Goal: Task Accomplishment & Management: Use online tool/utility

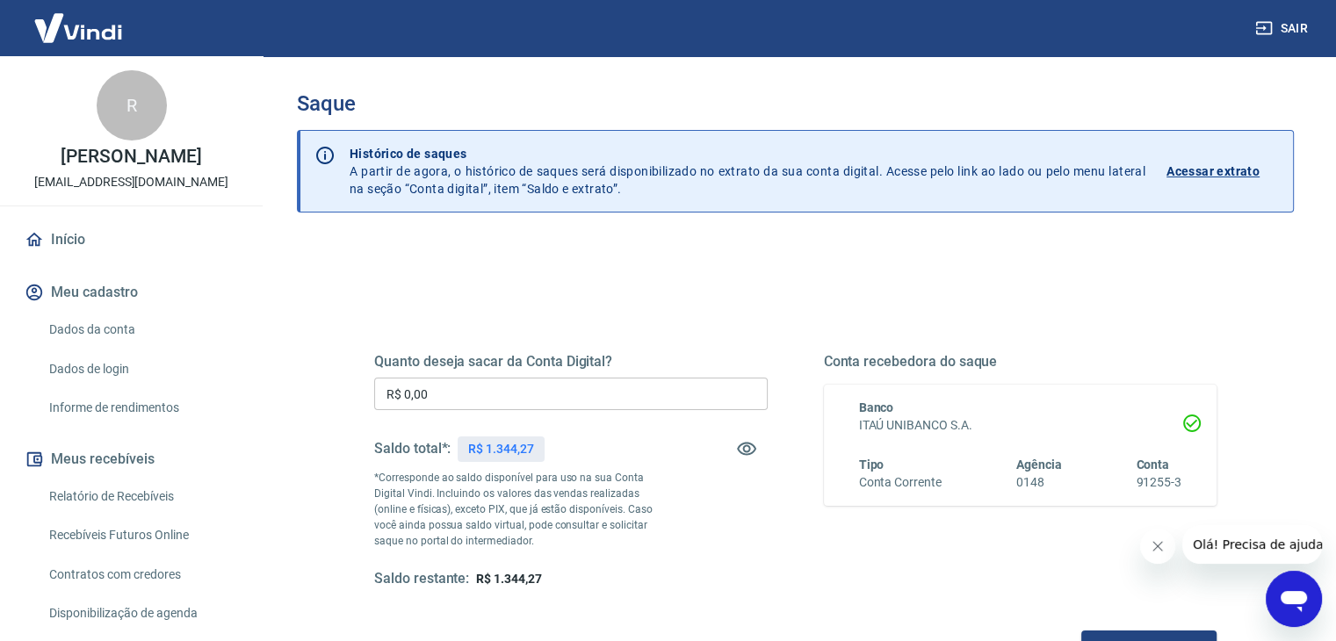
click at [436, 402] on input "R$ 0,00" at bounding box center [571, 394] width 394 height 33
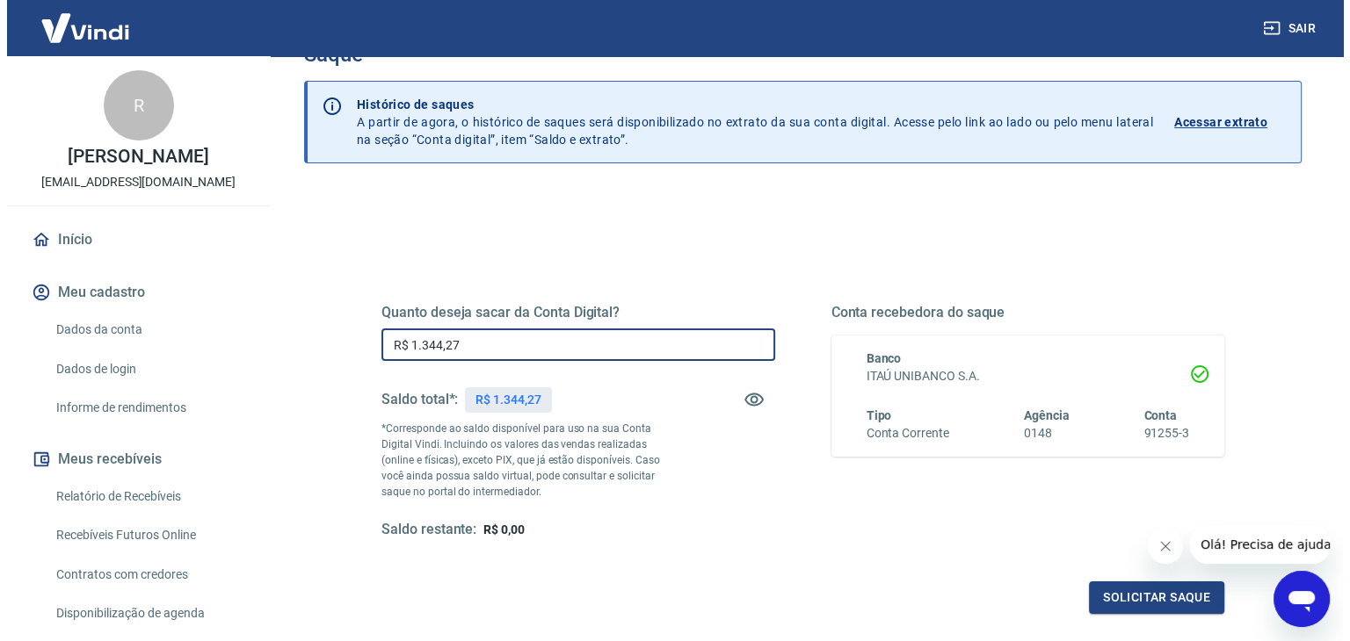
scroll to position [88, 0]
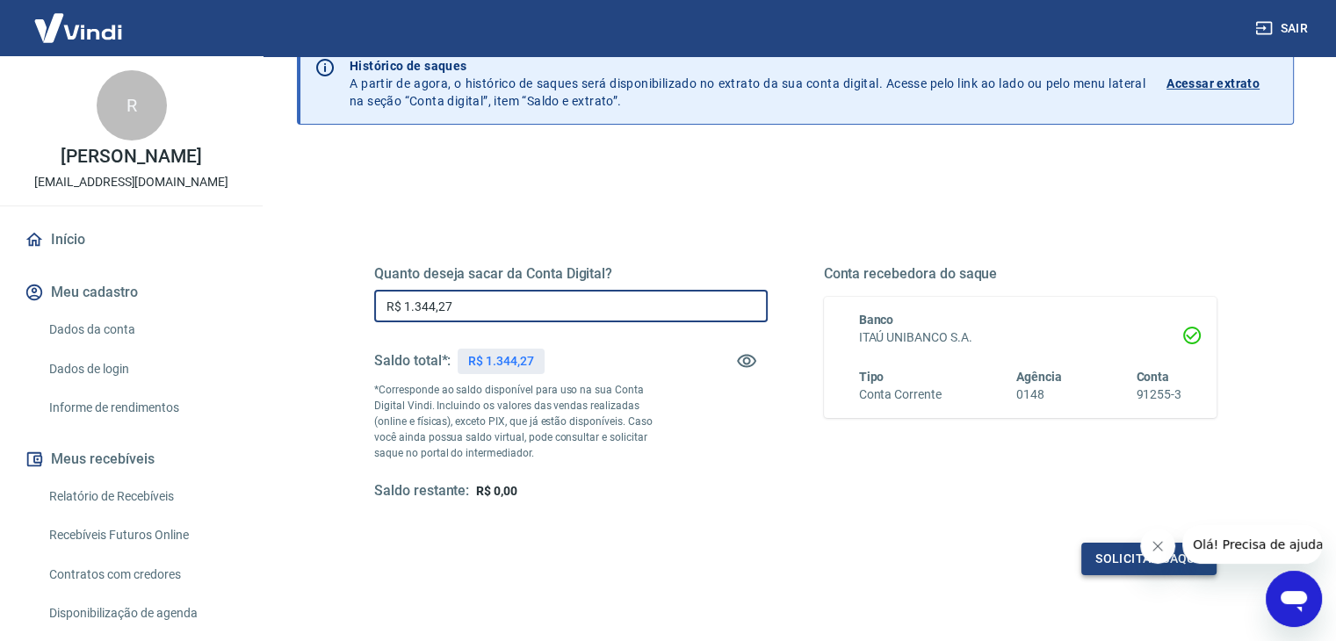
type input "R$ 1.344,27"
click at [1126, 557] on button "Solicitar saque" at bounding box center [1149, 559] width 135 height 33
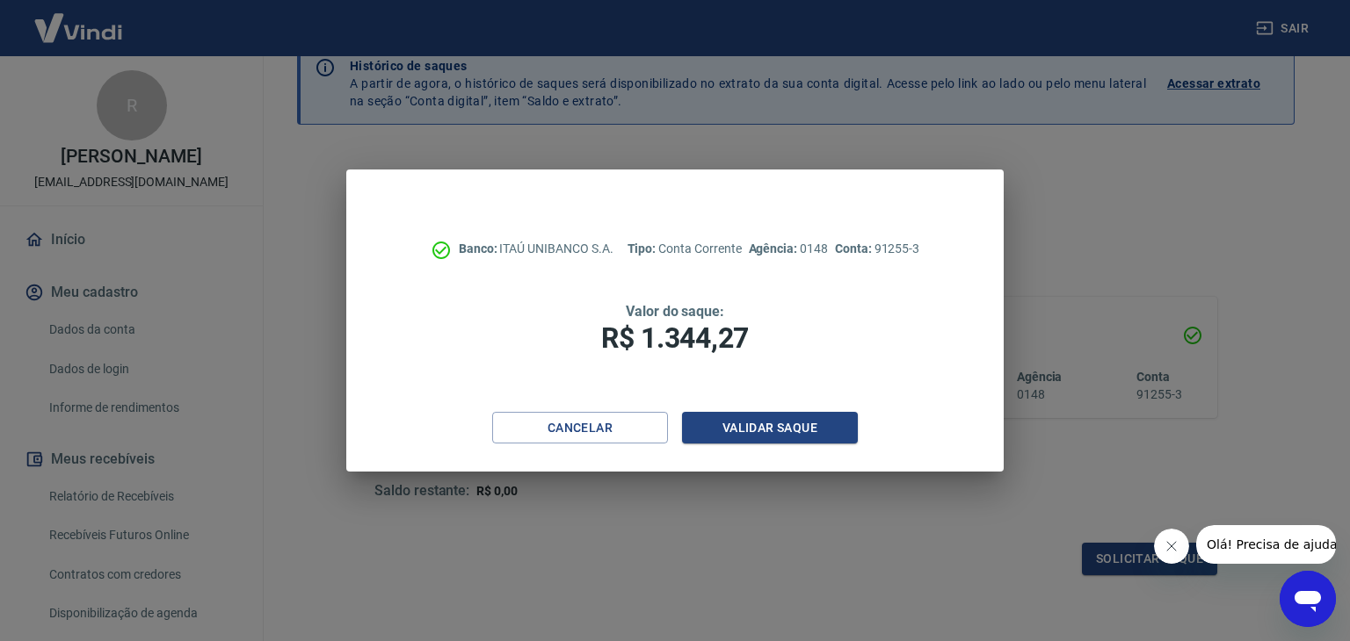
click at [766, 446] on div "Cancelar Validar saque" at bounding box center [674, 442] width 657 height 61
click at [763, 427] on button "Validar saque" at bounding box center [770, 428] width 176 height 33
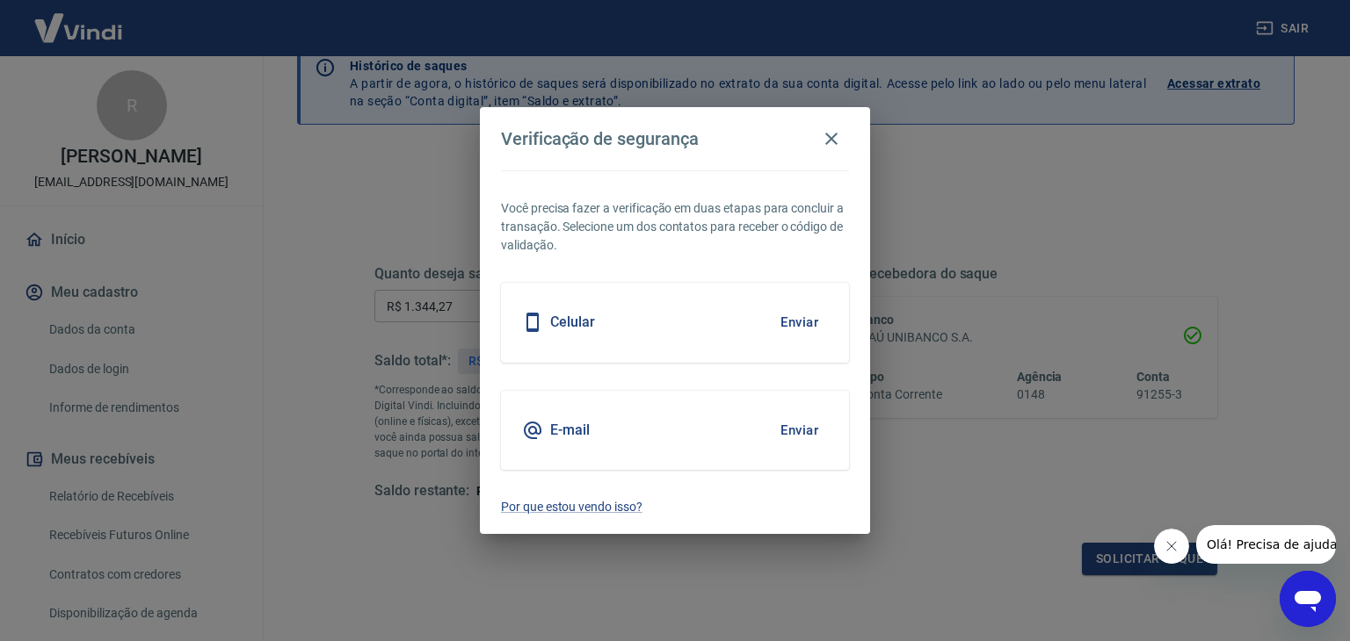
click at [778, 320] on button "Enviar" at bounding box center [799, 322] width 57 height 37
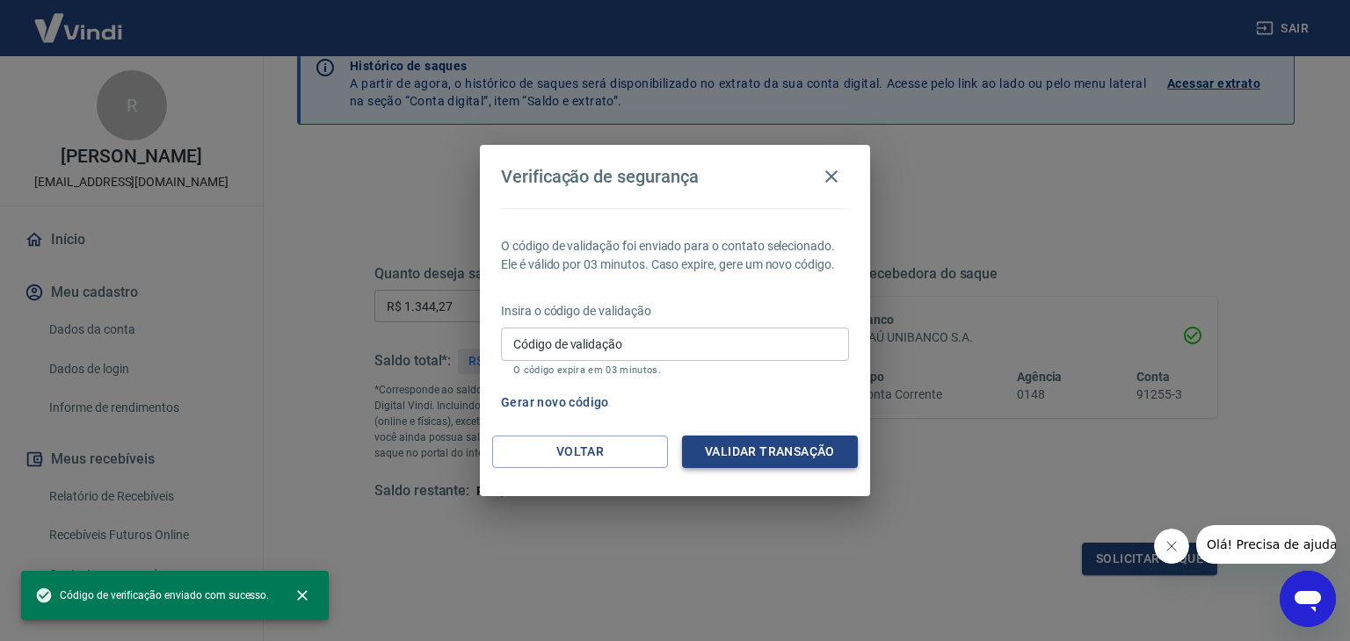
click at [763, 453] on button "Validar transação" at bounding box center [770, 452] width 176 height 33
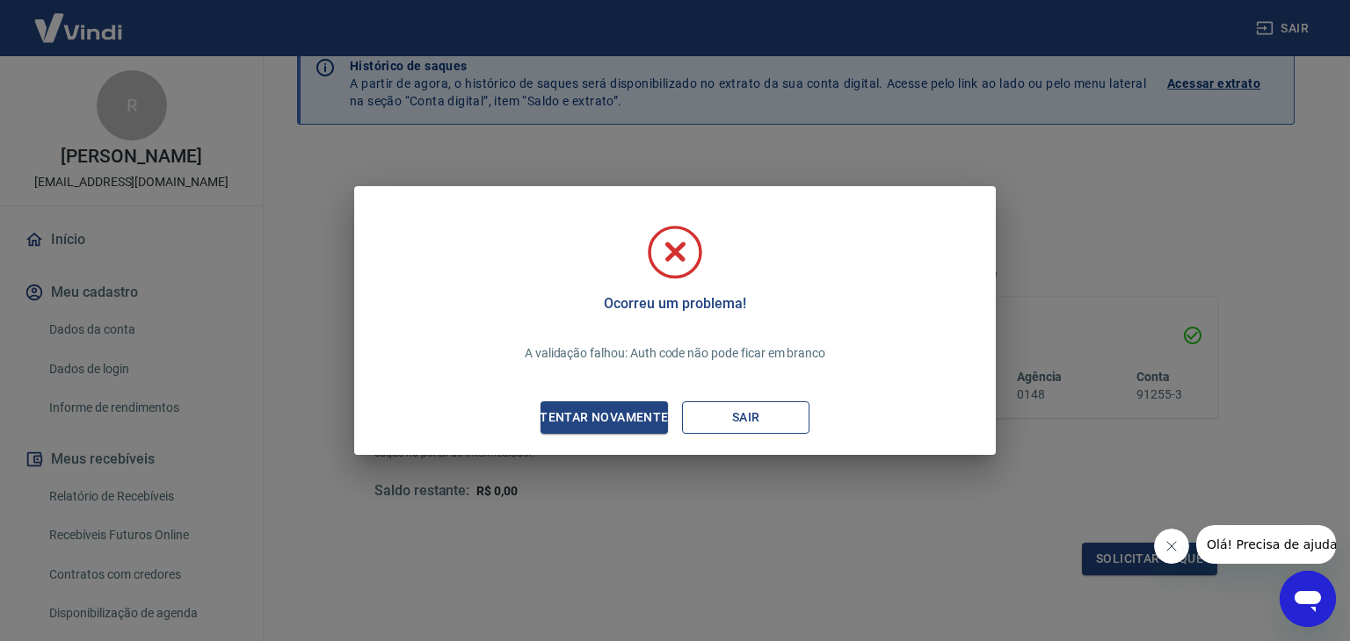
click at [725, 416] on button "Sair" at bounding box center [745, 418] width 127 height 33
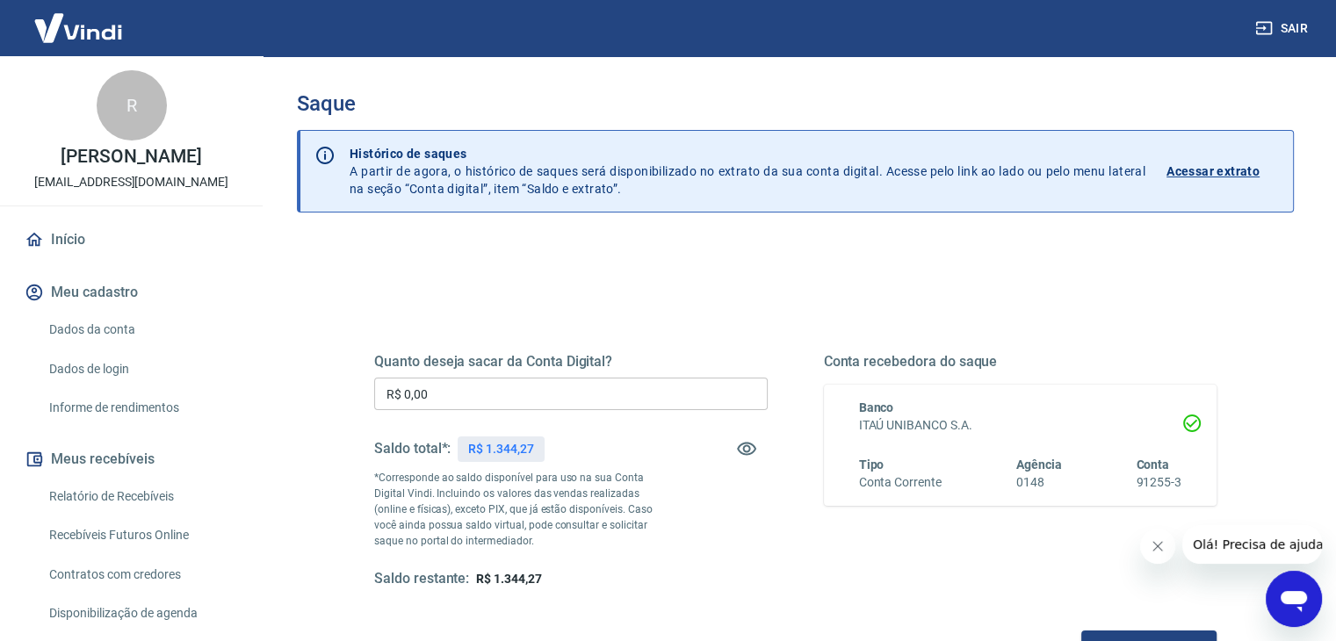
click at [412, 392] on input "R$ 0,00" at bounding box center [571, 394] width 394 height 33
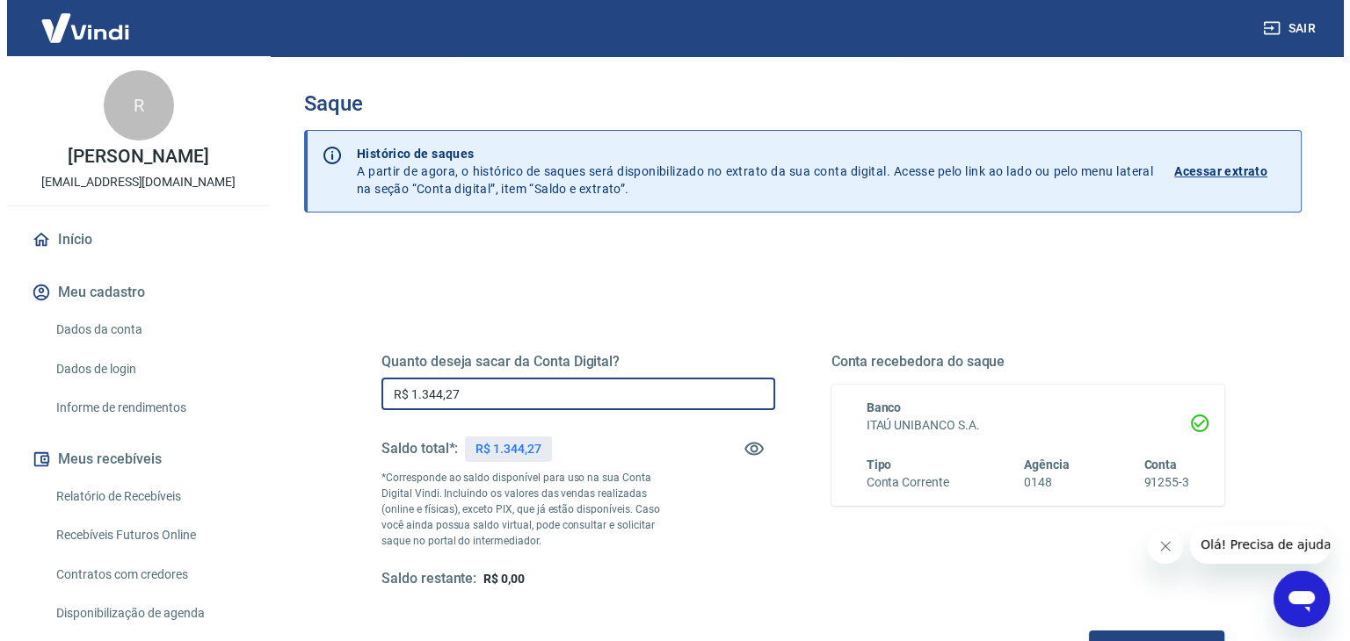
scroll to position [88, 0]
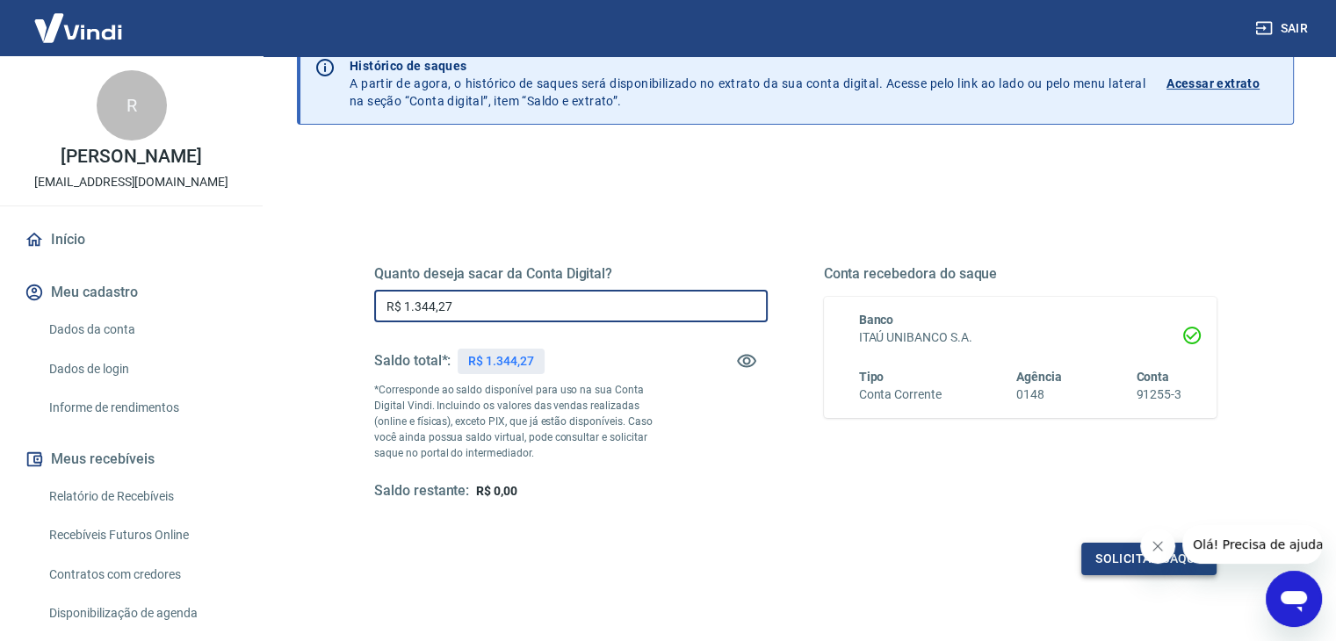
type input "R$ 1.344,27"
click at [1113, 570] on button "Solicitar saque" at bounding box center [1149, 559] width 135 height 33
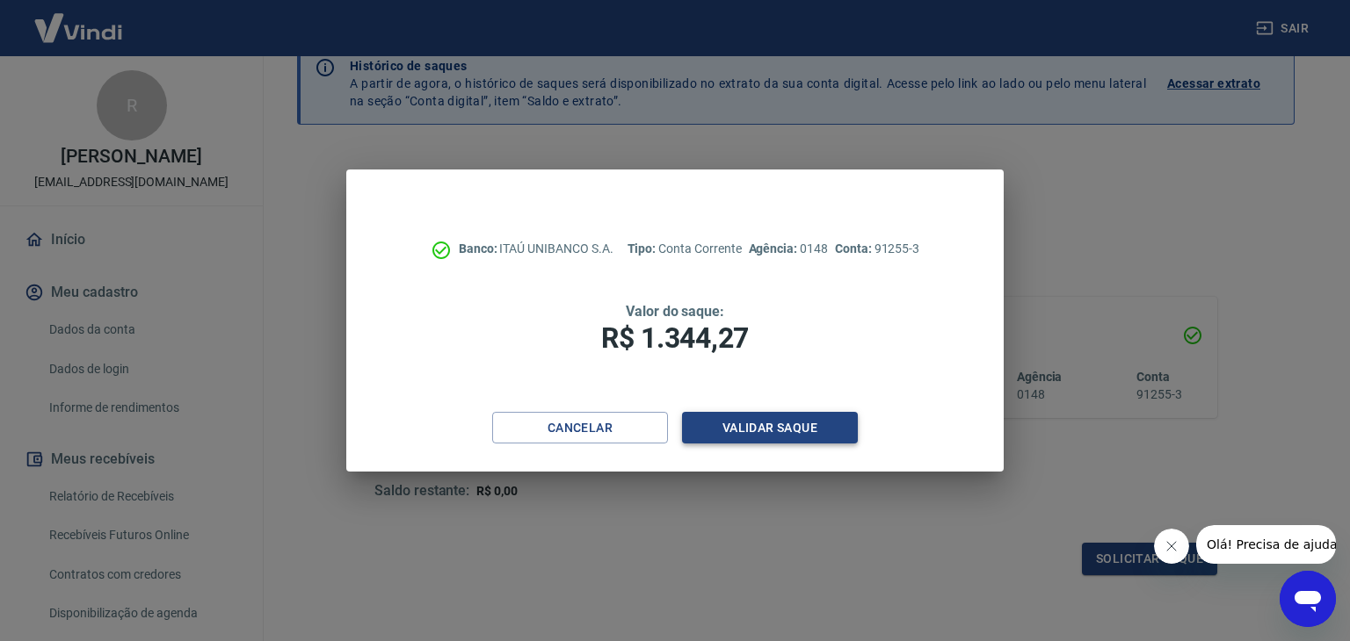
click at [762, 430] on button "Validar saque" at bounding box center [770, 428] width 176 height 33
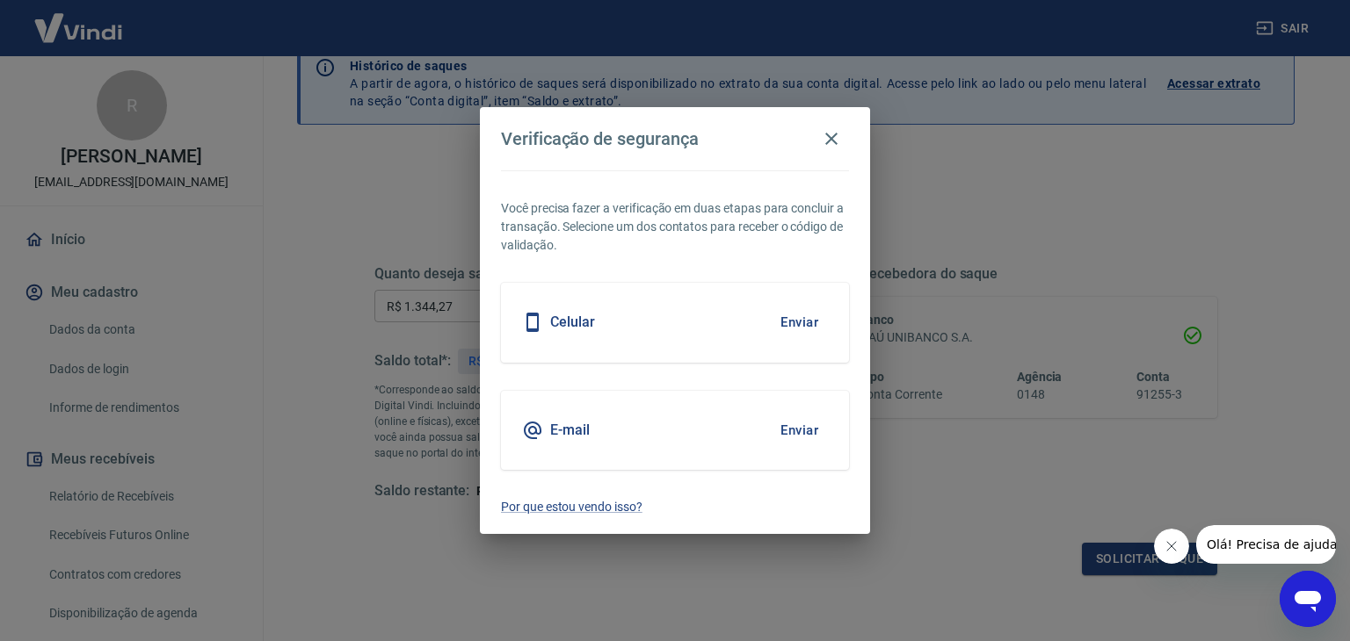
click at [795, 323] on button "Enviar" at bounding box center [799, 322] width 57 height 37
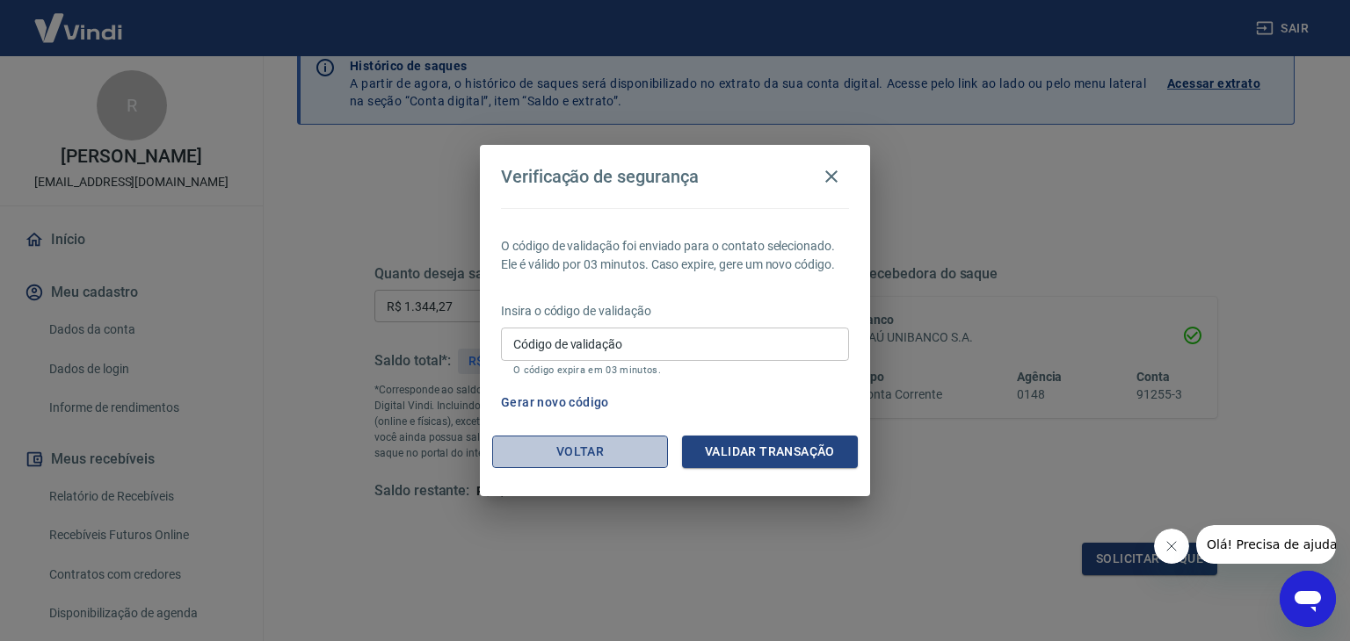
click at [635, 439] on button "Voltar" at bounding box center [580, 452] width 176 height 33
